Goal: Book appointment/travel/reservation

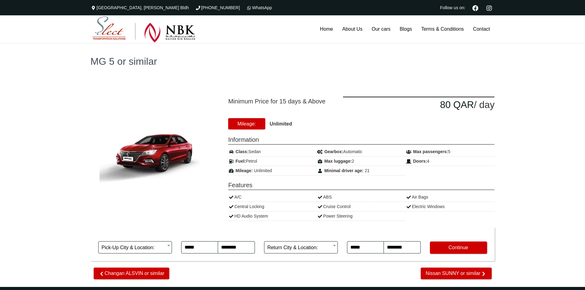
click at [262, 173] on span "Unlimited" at bounding box center [263, 170] width 18 height 5
click at [283, 124] on strong "Unlimited" at bounding box center [281, 123] width 22 height 5
click at [278, 124] on strong "Unlimited" at bounding box center [281, 123] width 22 height 5
drag, startPoint x: 269, startPoint y: 124, endPoint x: 297, endPoint y: 124, distance: 27.9
click at [297, 124] on div "Mileage: Unlimited" at bounding box center [293, 123] width 138 height 7
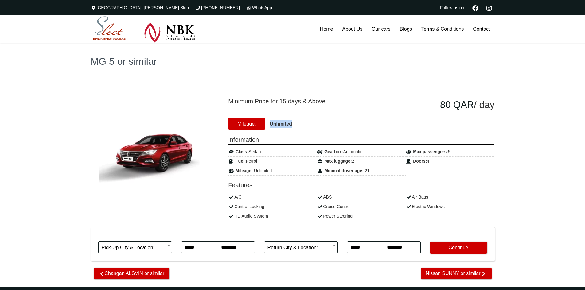
click at [300, 124] on div "Mileage: Unlimited" at bounding box center [293, 123] width 138 height 7
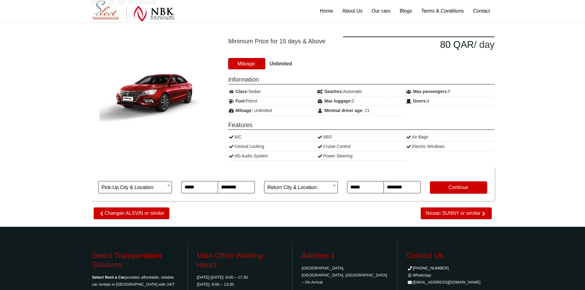
scroll to position [61, 0]
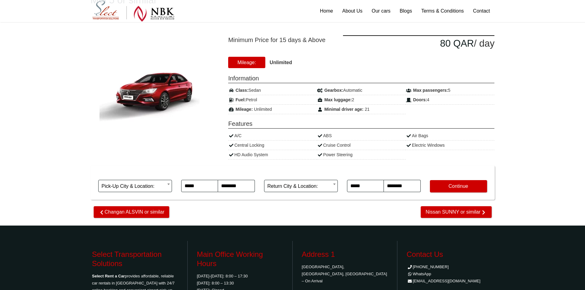
click at [169, 186] on body "[GEOGRAPHIC_DATA][PERSON_NAME] [PHONE_NUMBER] WhatsApp Follow us on: Home About…" at bounding box center [292, 154] width 585 height 430
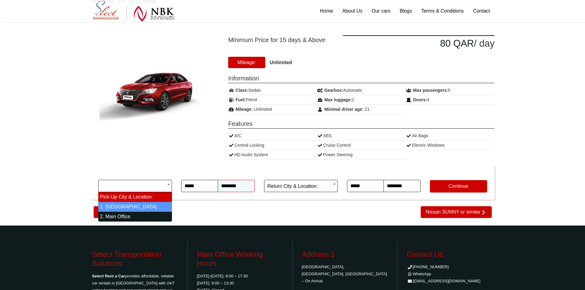
click at [247, 189] on input "********" at bounding box center [236, 186] width 37 height 12
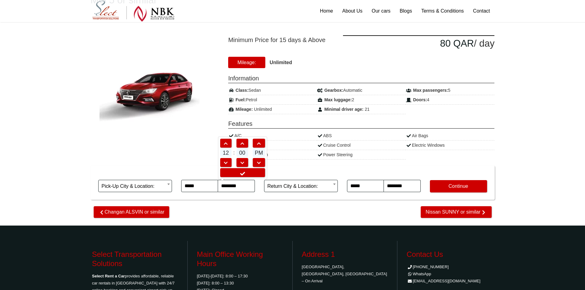
click at [314, 187] on body "[GEOGRAPHIC_DATA][PERSON_NAME] [PHONE_NUMBER] WhatsApp Follow us on: Home About…" at bounding box center [292, 154] width 585 height 430
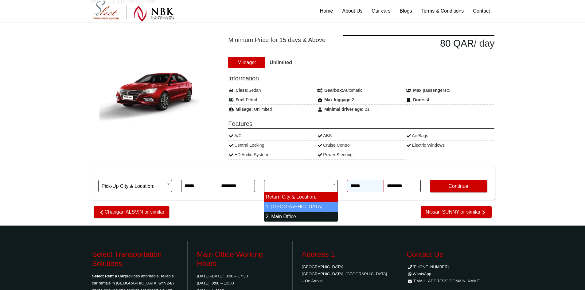
click at [360, 182] on input "*****" at bounding box center [365, 186] width 37 height 12
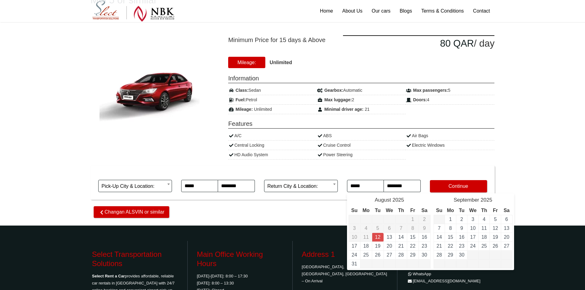
click at [313, 213] on div "Minimum Price for 15 days & Above 80 QAR / day 21" at bounding box center [293, 117] width 420 height 199
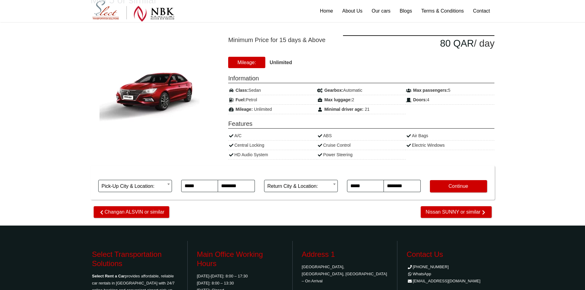
click at [280, 66] on div "Mileage: Unlimited" at bounding box center [293, 62] width 138 height 7
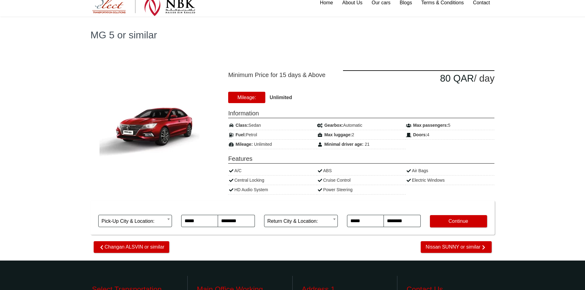
scroll to position [0, 0]
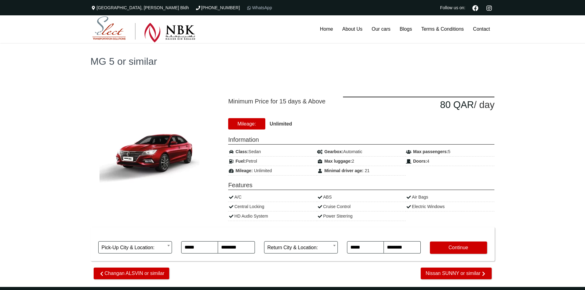
click at [246, 8] on link "WhatsApp" at bounding box center [259, 7] width 26 height 5
drag, startPoint x: 251, startPoint y: 170, endPoint x: 300, endPoint y: 171, distance: 49.2
click at [300, 171] on div "Mileage: Unlimited" at bounding box center [272, 171] width 89 height 10
click at [304, 164] on div "Fuel: Petrol" at bounding box center [272, 162] width 89 height 10
drag, startPoint x: 326, startPoint y: 171, endPoint x: 383, endPoint y: 171, distance: 57.1
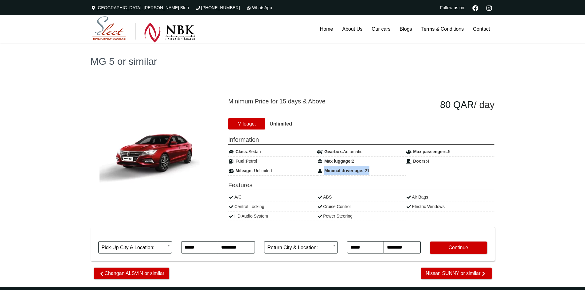
click at [383, 171] on div "Minimal driver age: 21" at bounding box center [361, 171] width 89 height 10
